Goal: Task Accomplishment & Management: Manage account settings

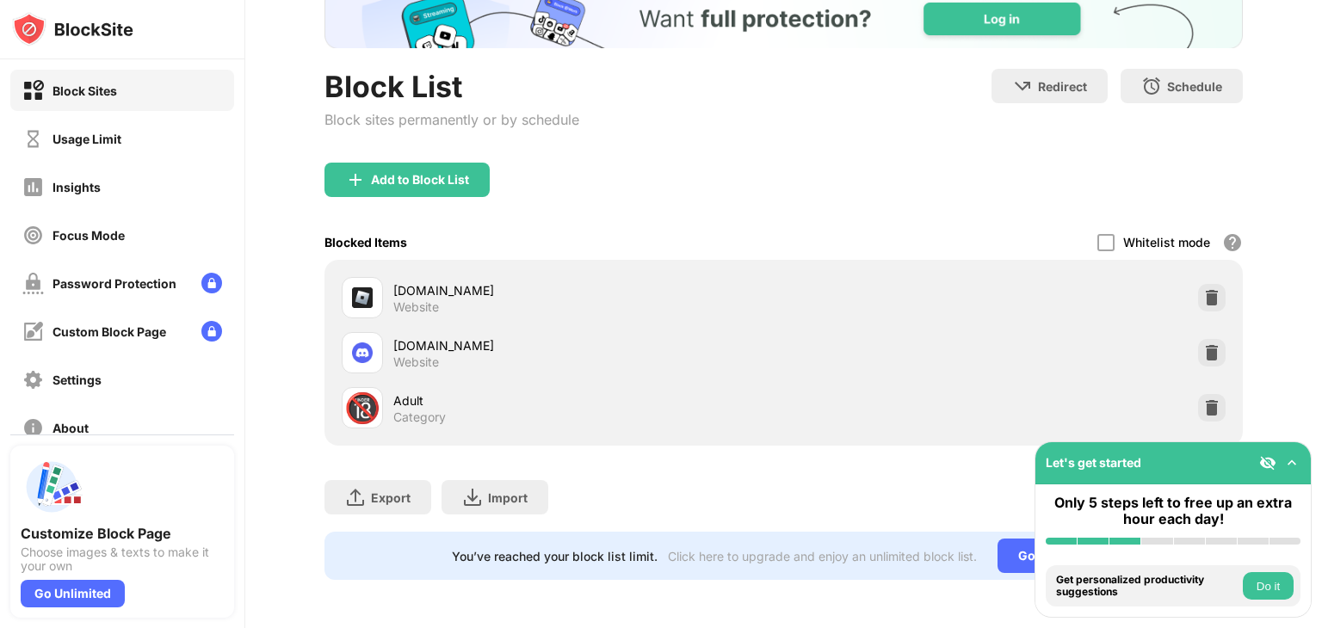
scroll to position [132, 0]
click at [1207, 344] on img at bounding box center [1211, 352] width 17 height 17
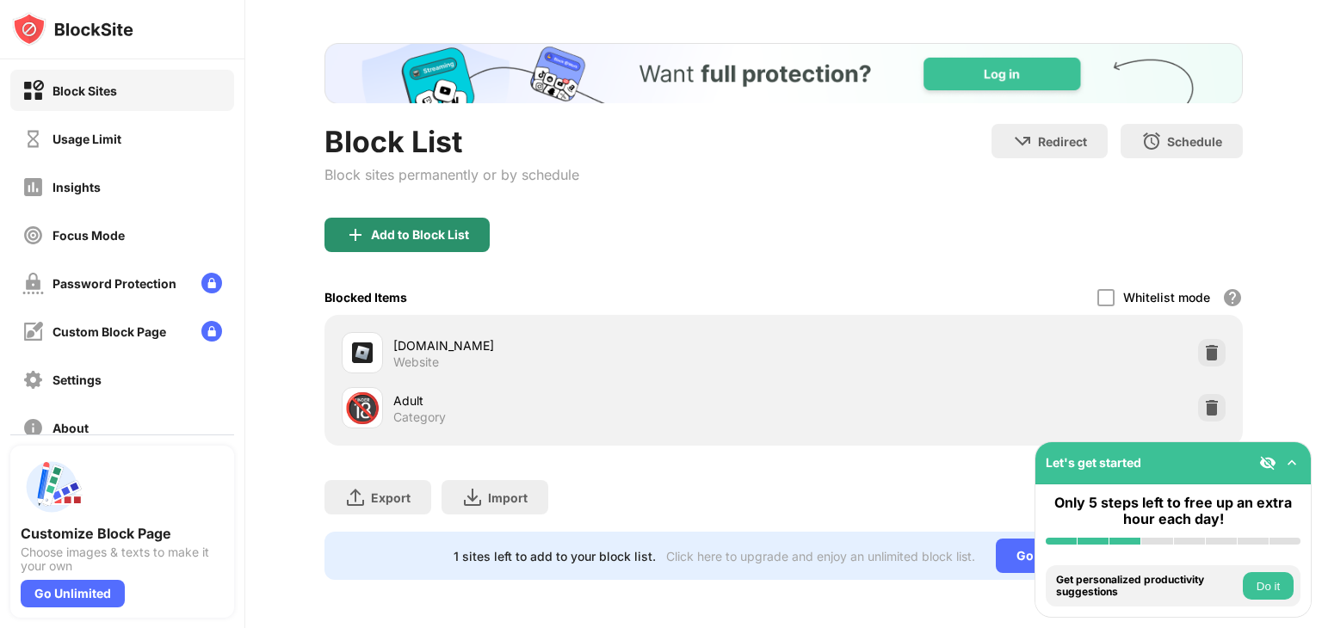
click at [428, 230] on div "Add to Block List" at bounding box center [406, 235] width 165 height 34
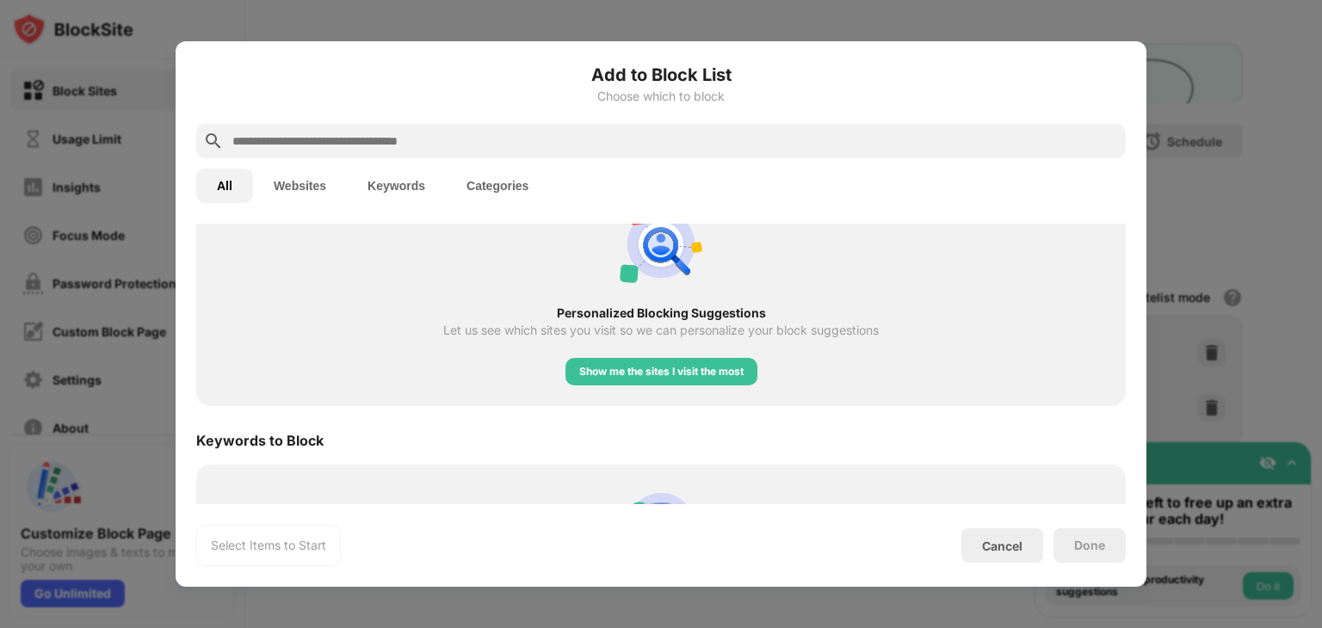
scroll to position [825, 0]
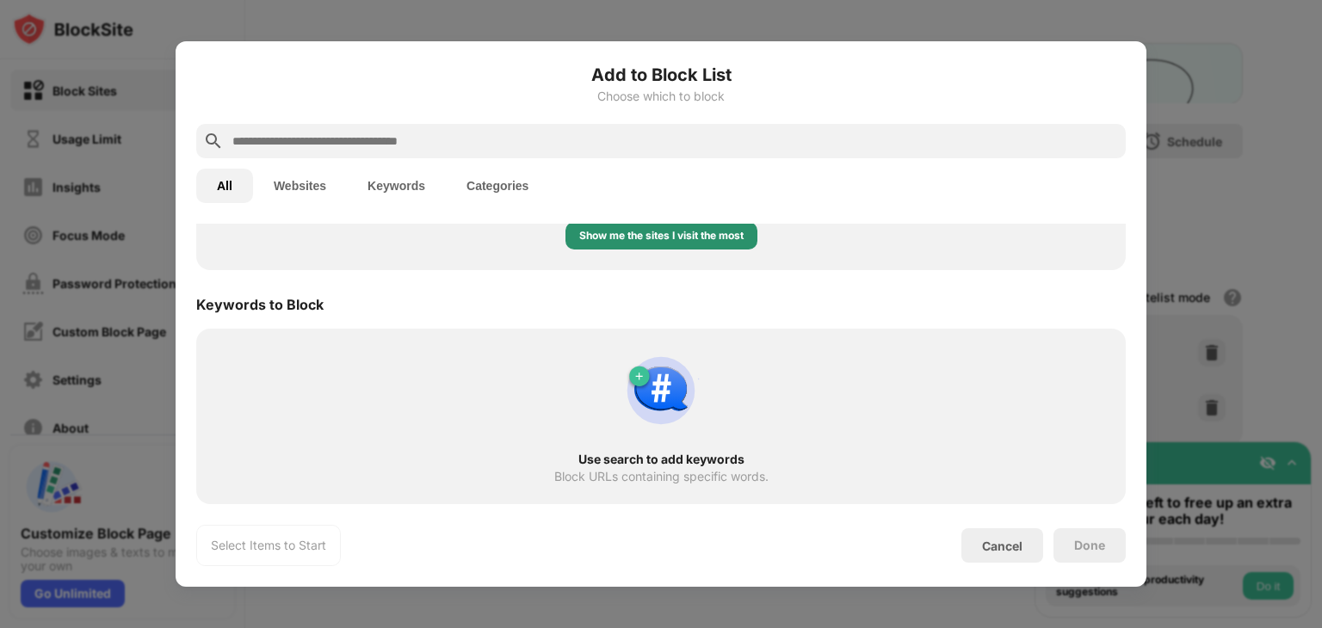
click at [636, 238] on div "Show me the sites I visit the most" at bounding box center [661, 235] width 164 height 17
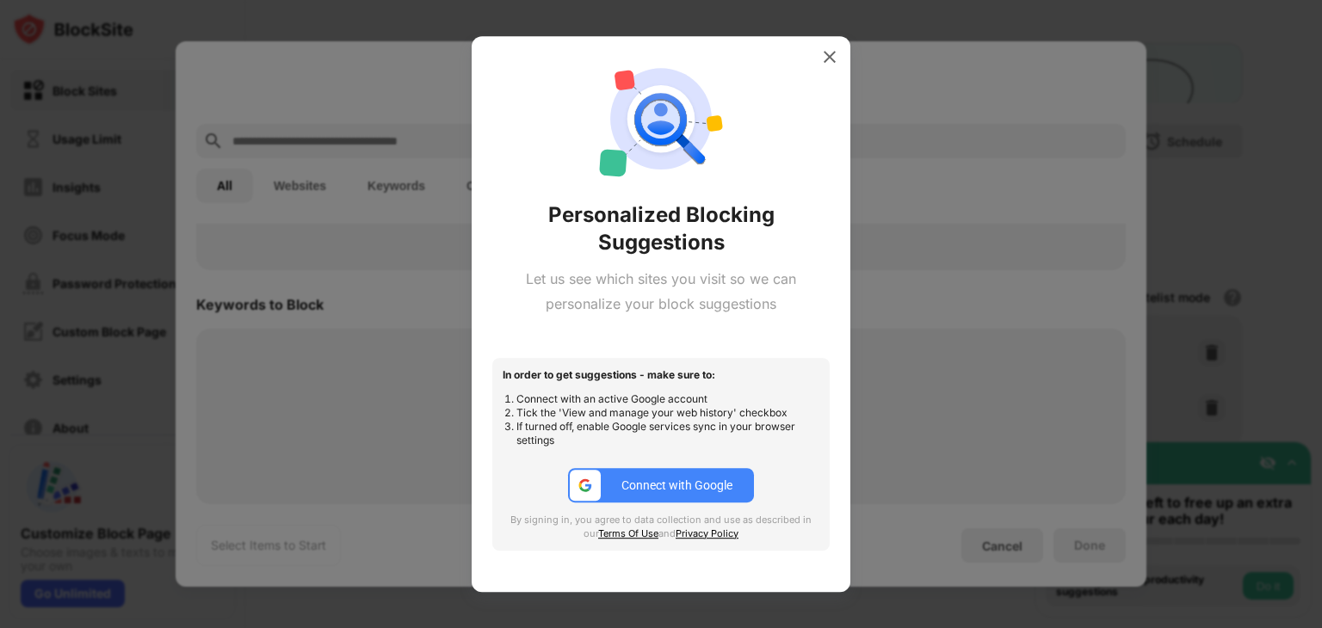
click at [825, 55] on img at bounding box center [829, 56] width 17 height 17
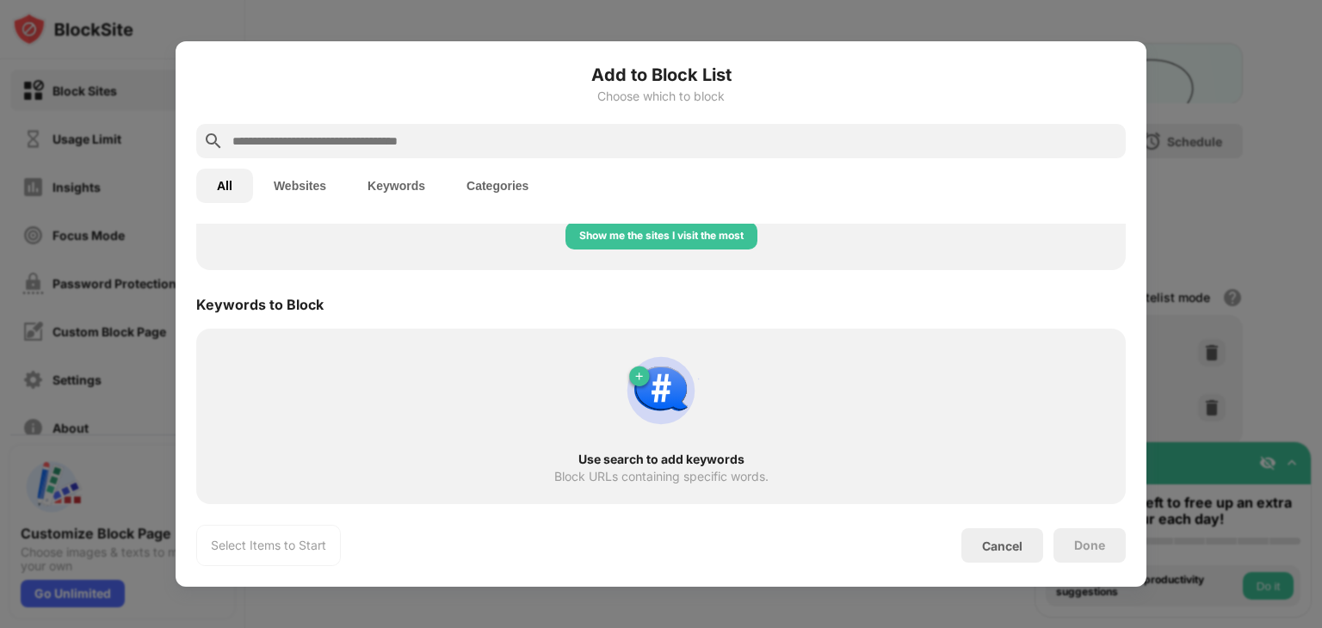
click at [324, 146] on input "text" at bounding box center [675, 141] width 888 height 21
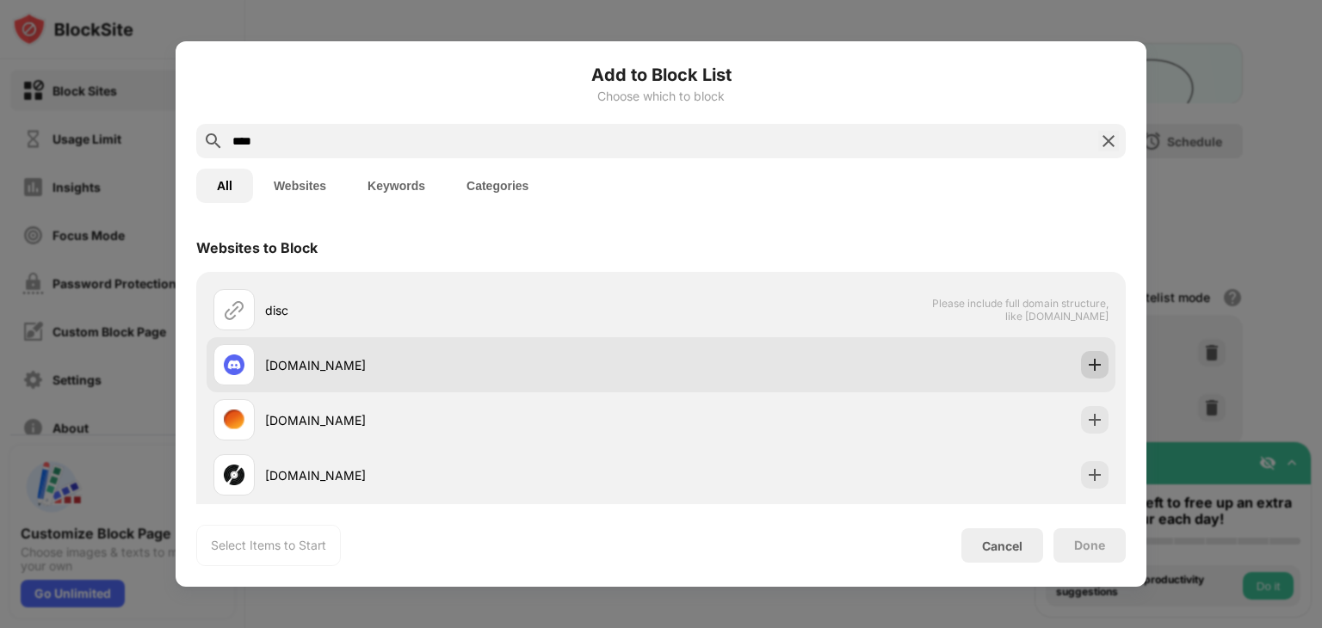
type input "****"
click at [1086, 359] on img at bounding box center [1094, 364] width 17 height 17
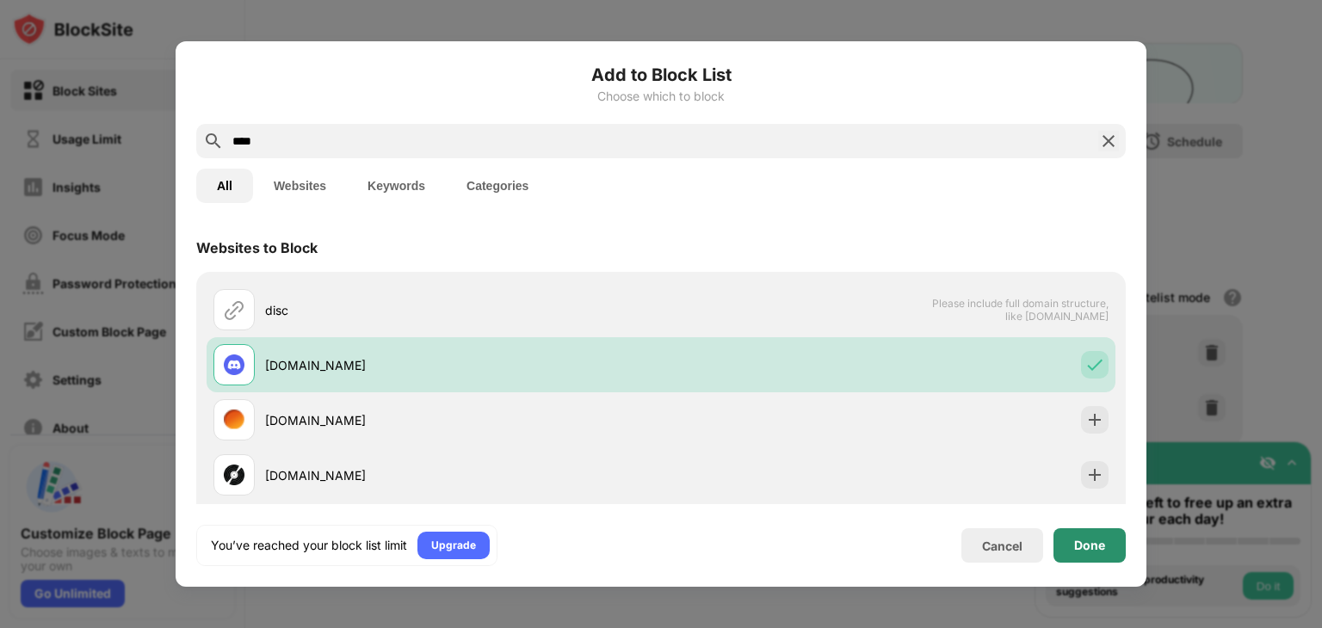
click at [1077, 551] on div "Done" at bounding box center [1089, 546] width 31 height 14
